Goal: Find specific page/section: Find specific page/section

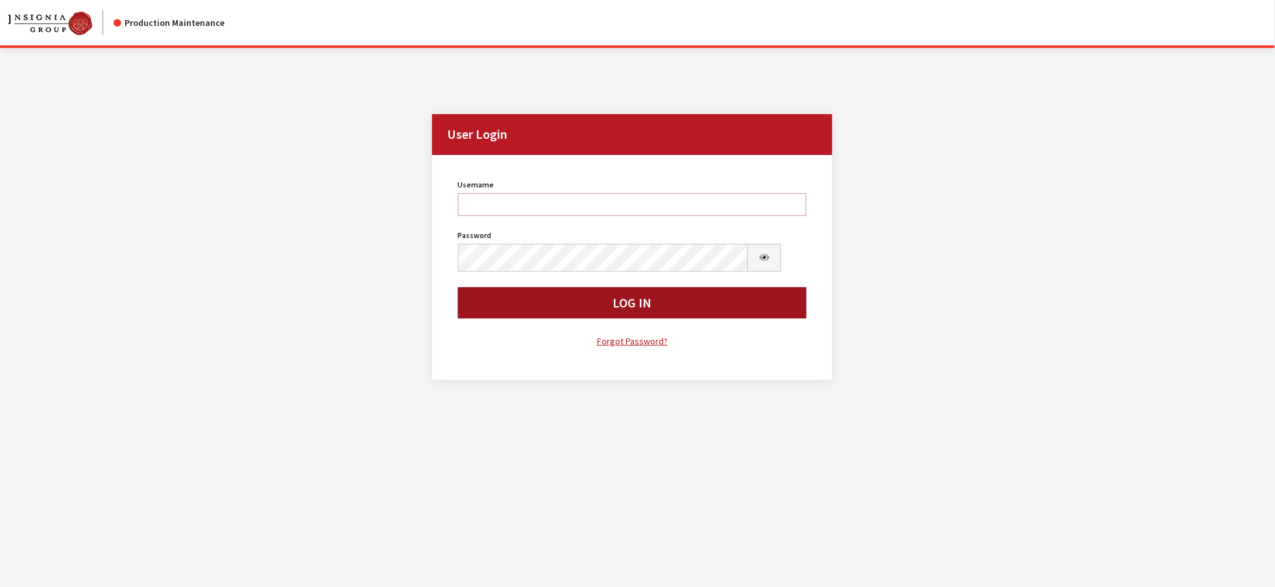
type input "kdorton"
click at [694, 319] on button "Log In" at bounding box center [632, 303] width 349 height 31
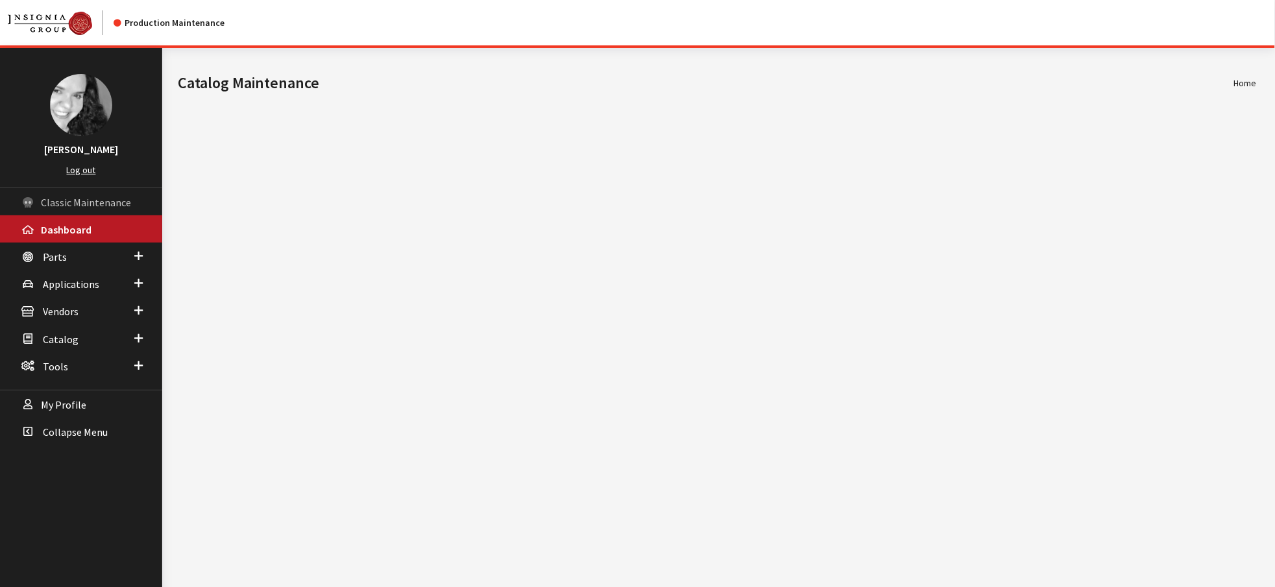
click at [60, 209] on span "Classic Maintenance" at bounding box center [86, 202] width 90 height 13
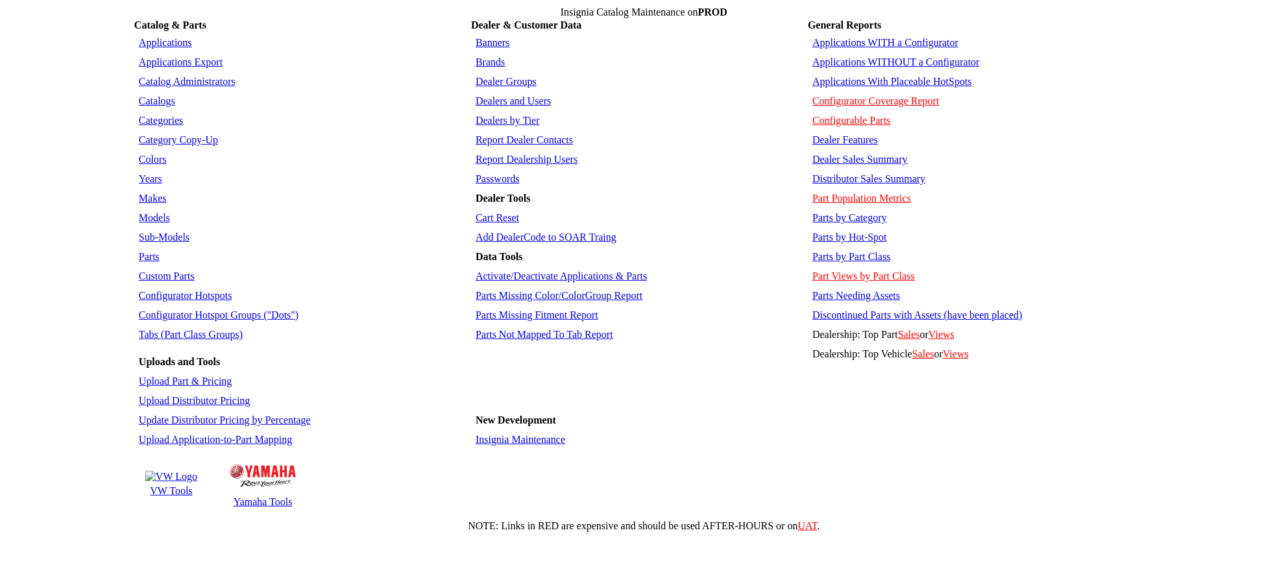
click at [532, 165] on link "Report Dealership Users" at bounding box center [527, 159] width 102 height 11
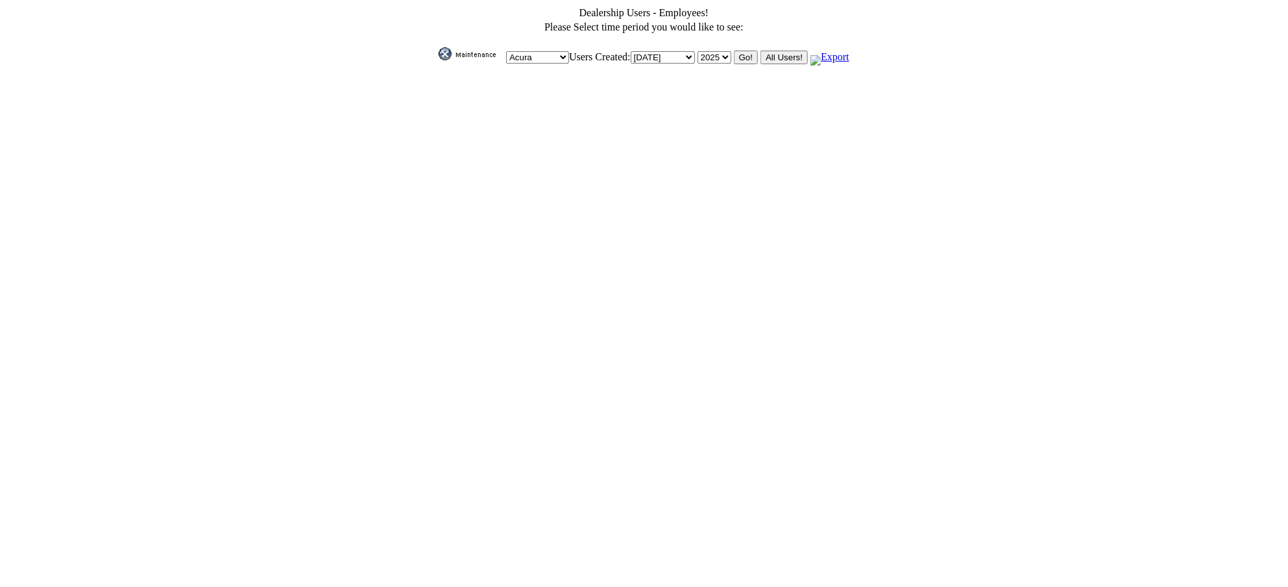
click at [693, 60] on select "Today Yesterday January February March April May June July August September Oct…" at bounding box center [663, 57] width 64 height 12
select select "August"
click at [631, 55] on select "Today Yesterday January February March April May June July August September Oct…" at bounding box center [663, 57] width 64 height 12
click at [808, 59] on input "All Users!" at bounding box center [784, 58] width 47 height 14
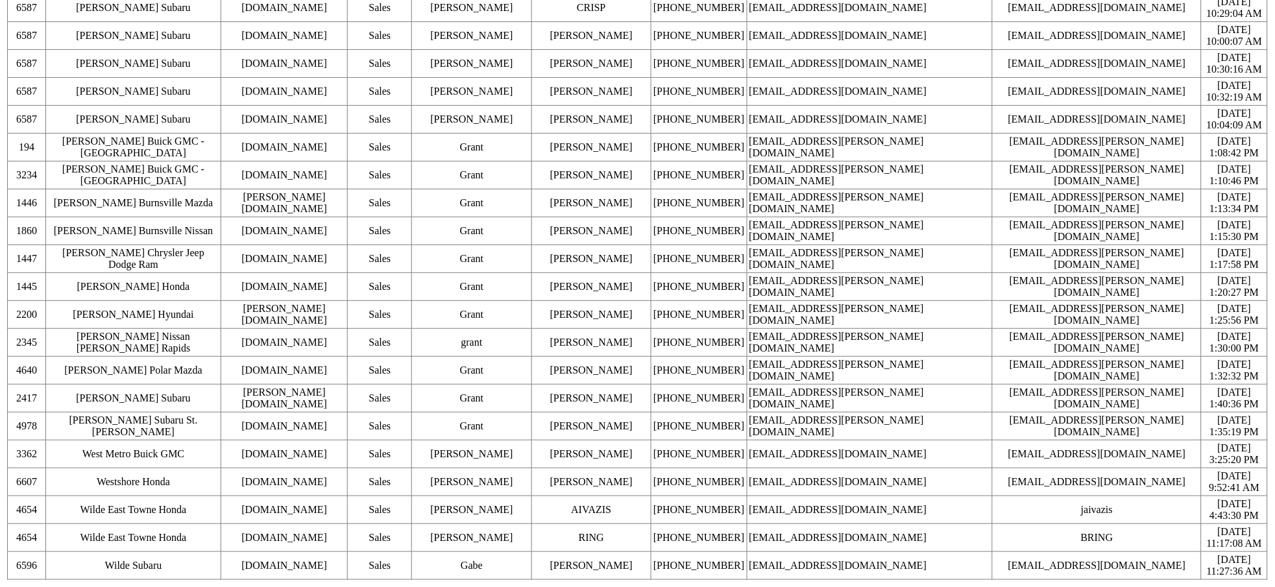
scroll to position [5718, 0]
drag, startPoint x: 14, startPoint y: 86, endPoint x: 1273, endPoint y: 585, distance: 1354.9
copy table "Dealership Users - Employees! Please Select time period you would like to see: …"
